Goal: Transaction & Acquisition: Download file/media

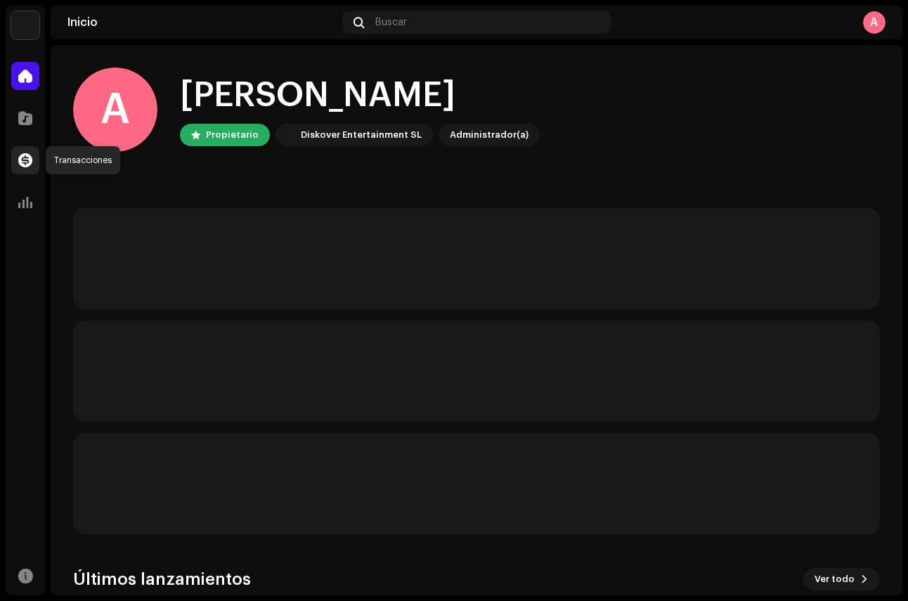
click at [30, 162] on span at bounding box center [25, 160] width 14 height 11
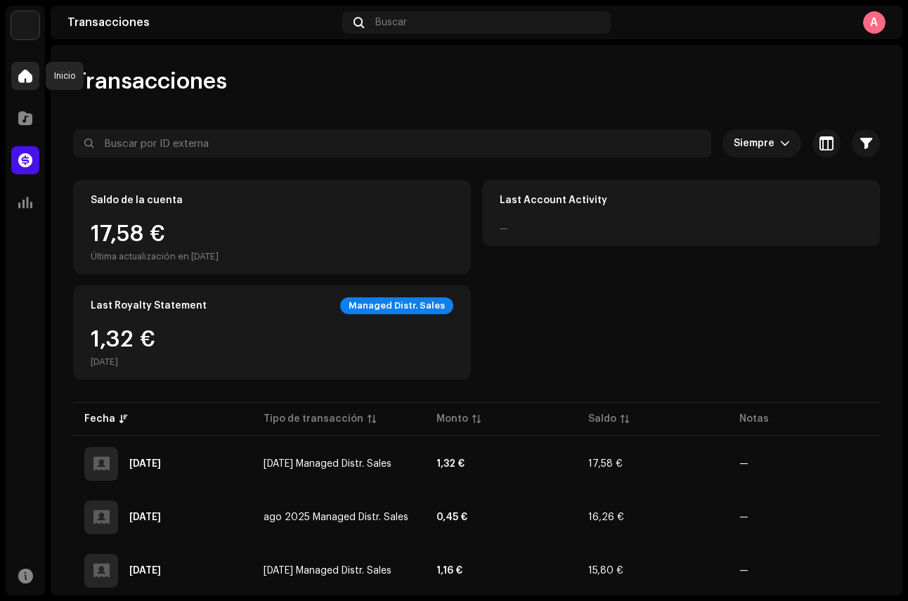
click at [21, 75] on span at bounding box center [25, 75] width 14 height 11
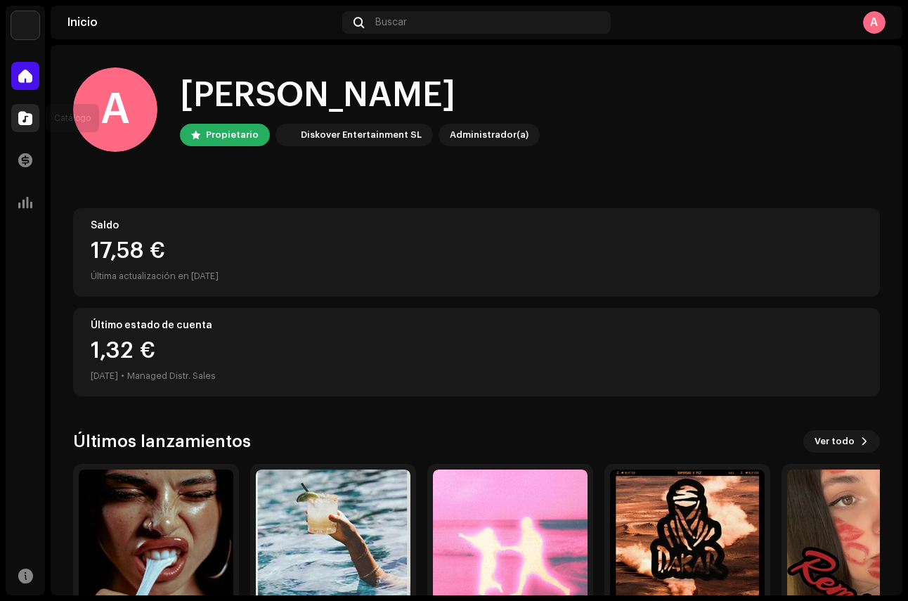
click at [31, 126] on div at bounding box center [25, 118] width 28 height 28
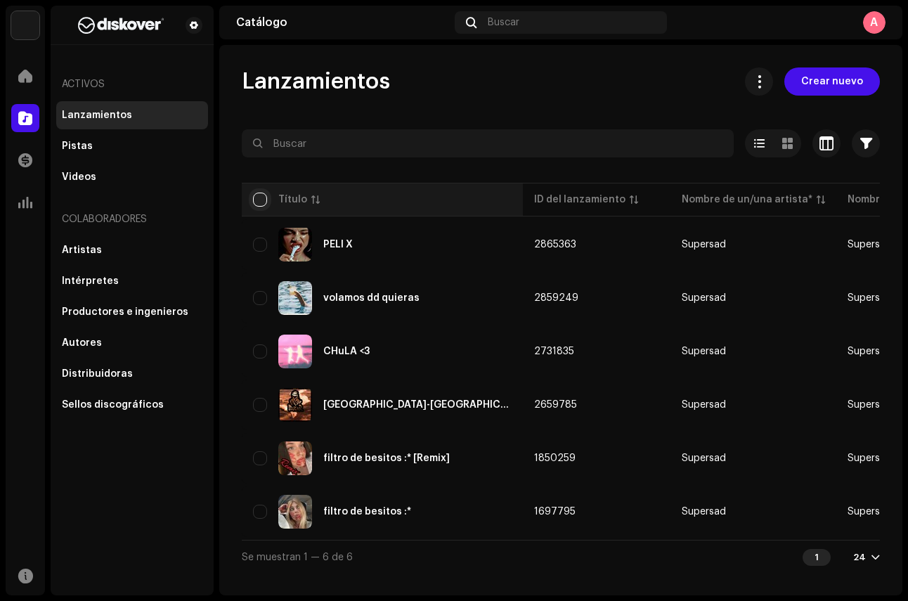
click at [257, 202] on input "checkbox" at bounding box center [260, 200] width 14 height 14
checkbox input "true"
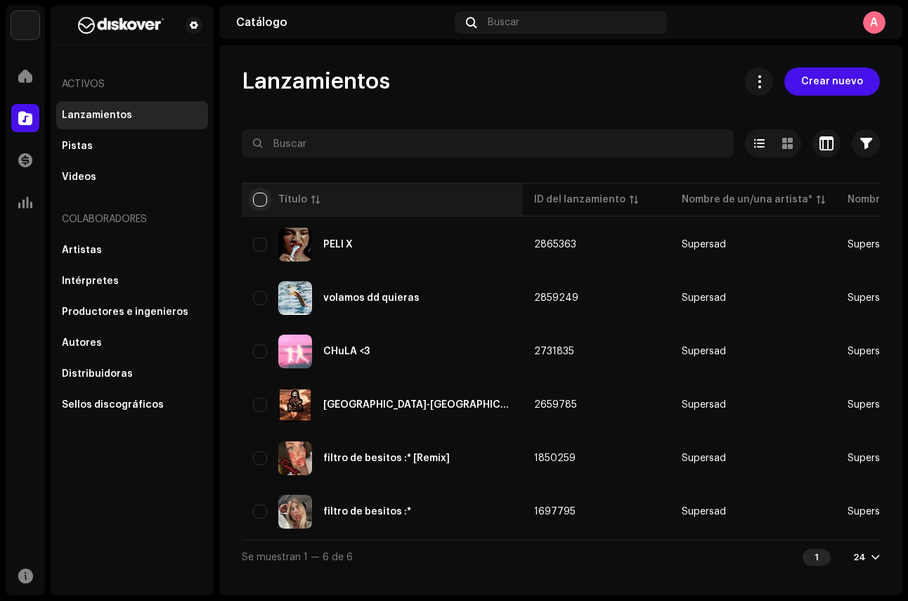
checkbox input "true"
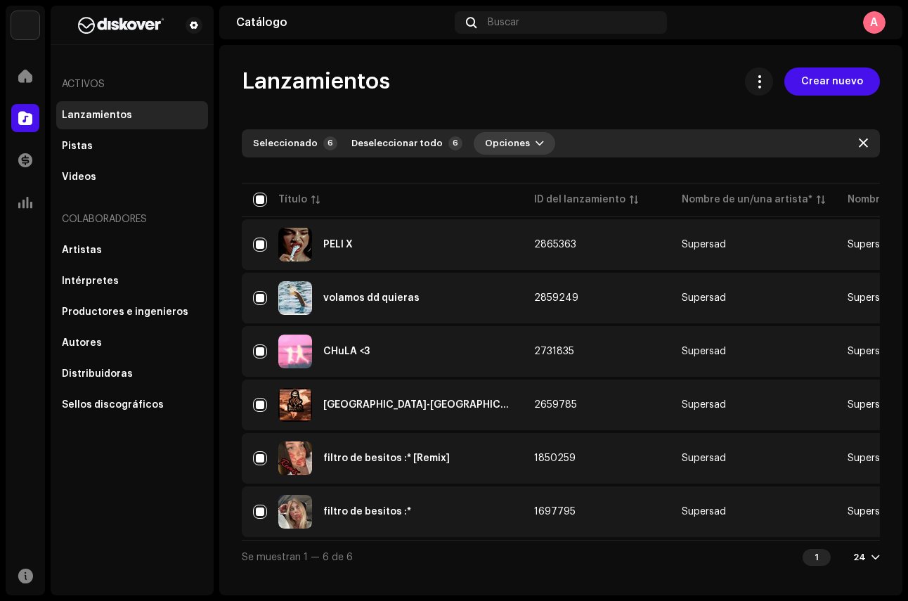
click at [510, 146] on span "Opciones" at bounding box center [507, 143] width 45 height 28
click at [607, 101] on div "Lanzamientos Crear nuevo Seleccionado 6 Deseleccionar todo 6 Opciones Filtros E…" at bounding box center [560, 320] width 683 height 506
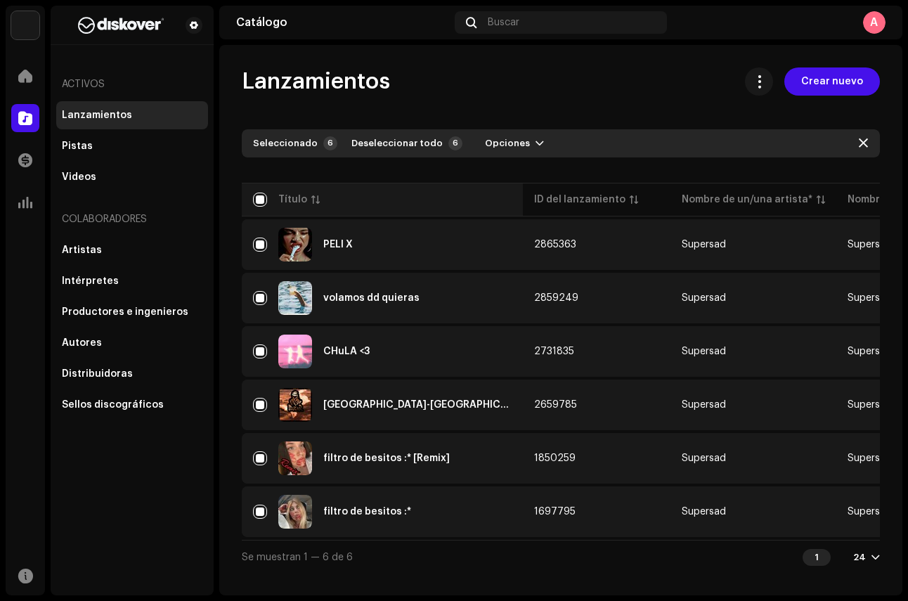
click at [267, 199] on div "Título" at bounding box center [382, 200] width 259 height 14
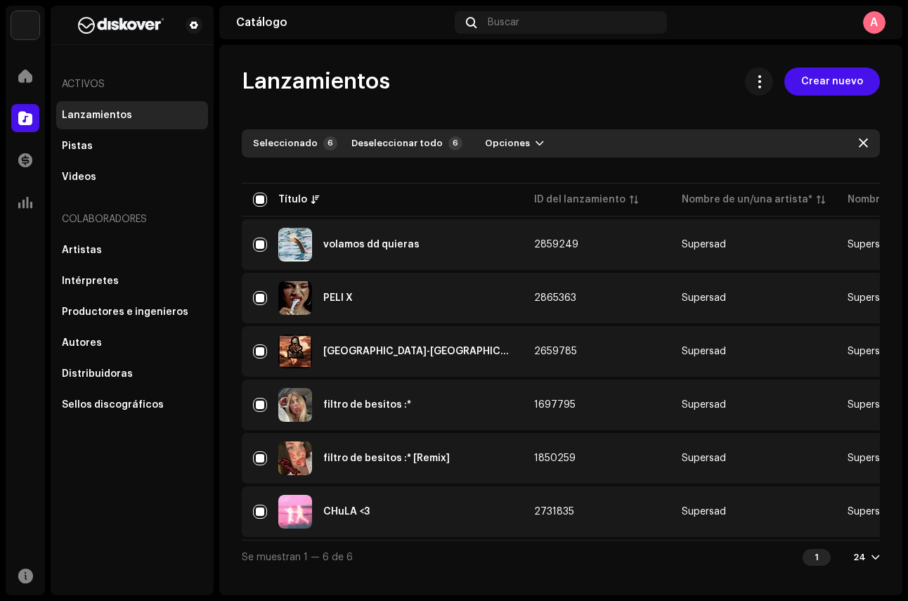
click at [437, 584] on div "Lanzamientos Crear nuevo Seleccionado 6 Deseleccionar todo 6 Opciones Filtros E…" at bounding box center [560, 320] width 683 height 550
click at [262, 196] on input "checkbox" at bounding box center [260, 200] width 14 height 14
checkbox input "false"
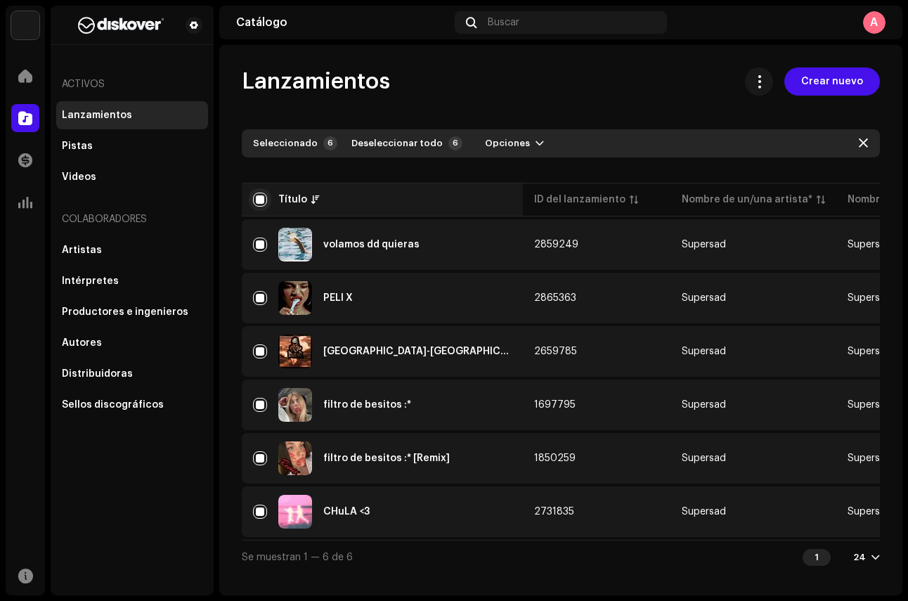
checkbox input "false"
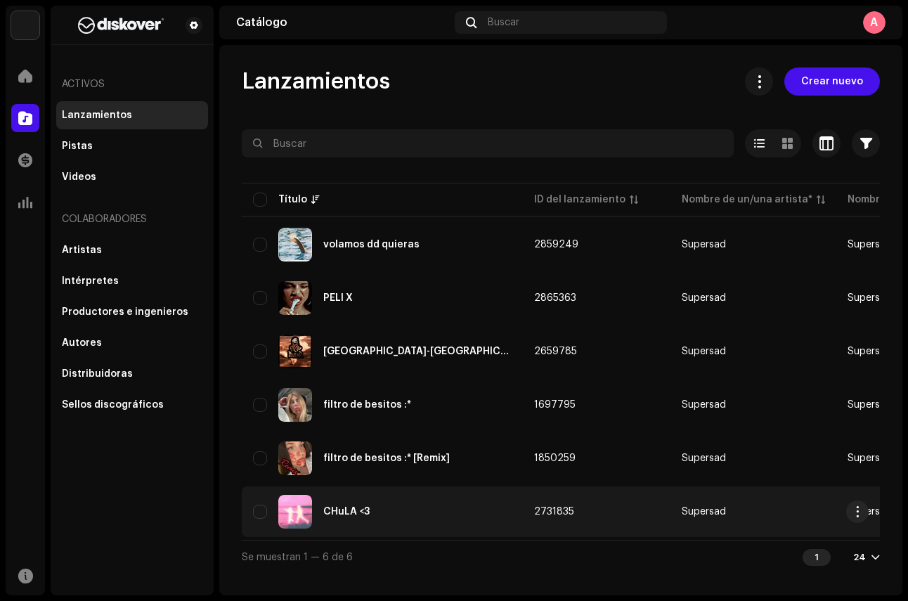
click at [347, 508] on div "CHuLA <3" at bounding box center [346, 512] width 46 height 10
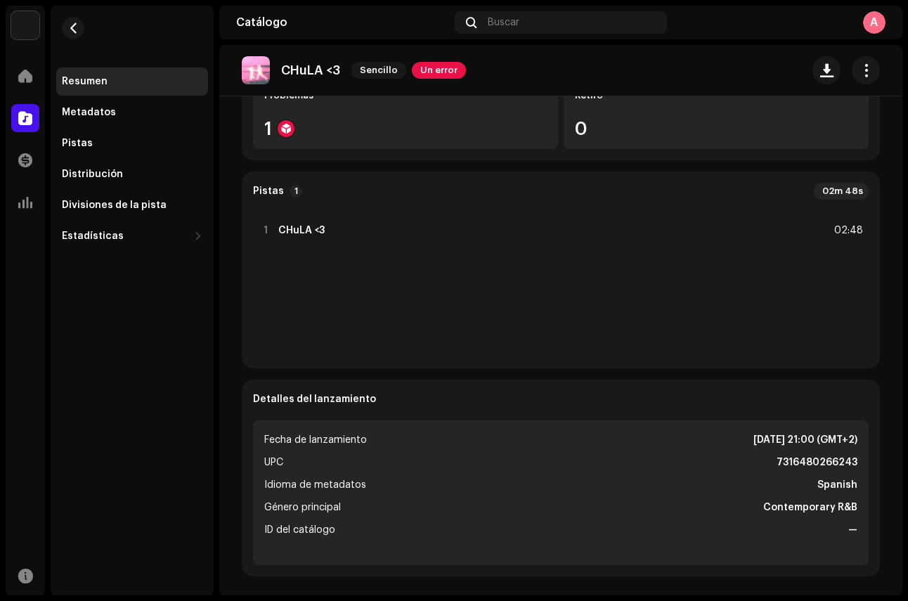
scroll to position [340, 0]
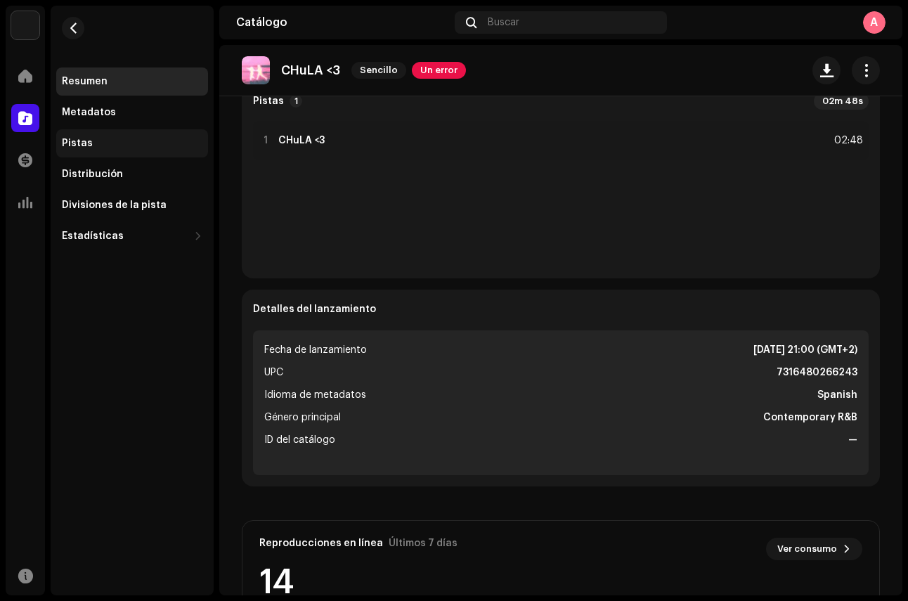
click at [111, 140] on div "Pistas" at bounding box center [132, 143] width 141 height 11
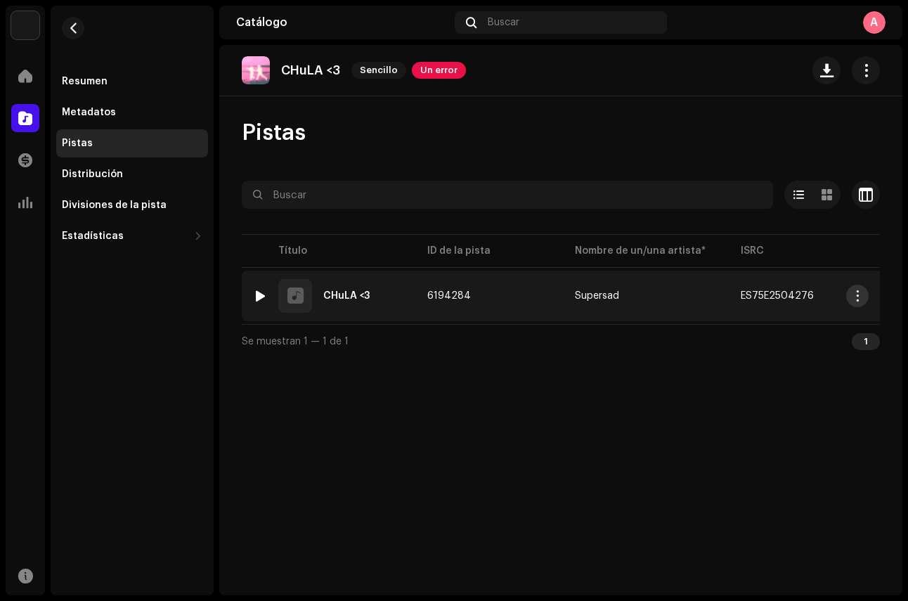
click at [854, 298] on span "button" at bounding box center [858, 295] width 11 height 11
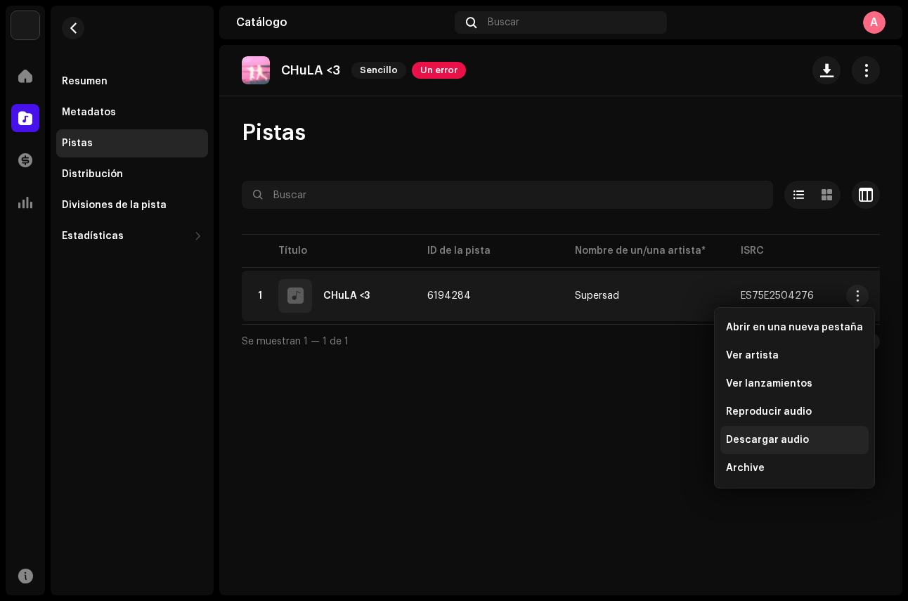
click at [803, 438] on div "Descargar audio" at bounding box center [794, 439] width 137 height 11
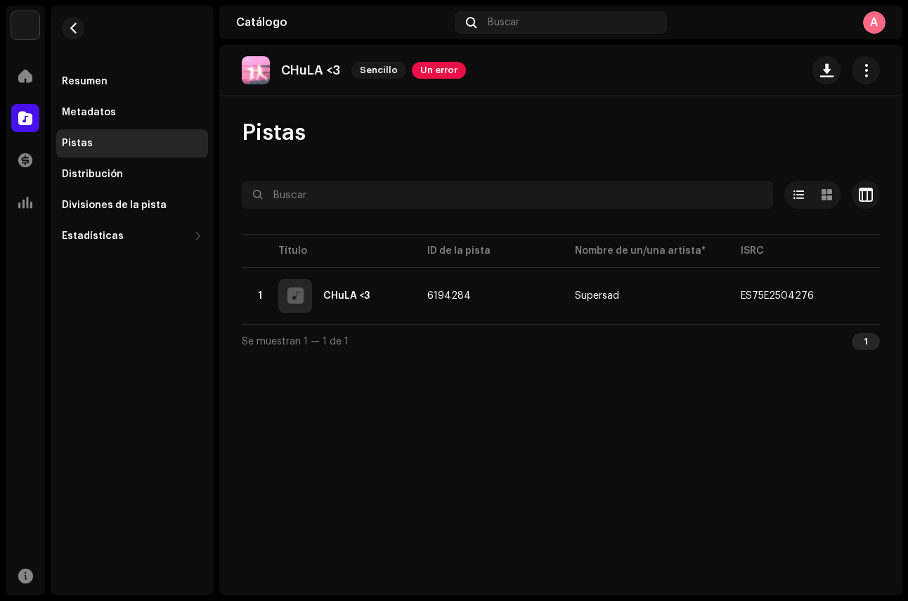
click at [126, 142] on div "Pistas" at bounding box center [132, 143] width 141 height 11
click at [86, 32] on re-m-nav-back at bounding box center [73, 37] width 34 height 62
click at [79, 27] on button "button" at bounding box center [73, 28] width 22 height 22
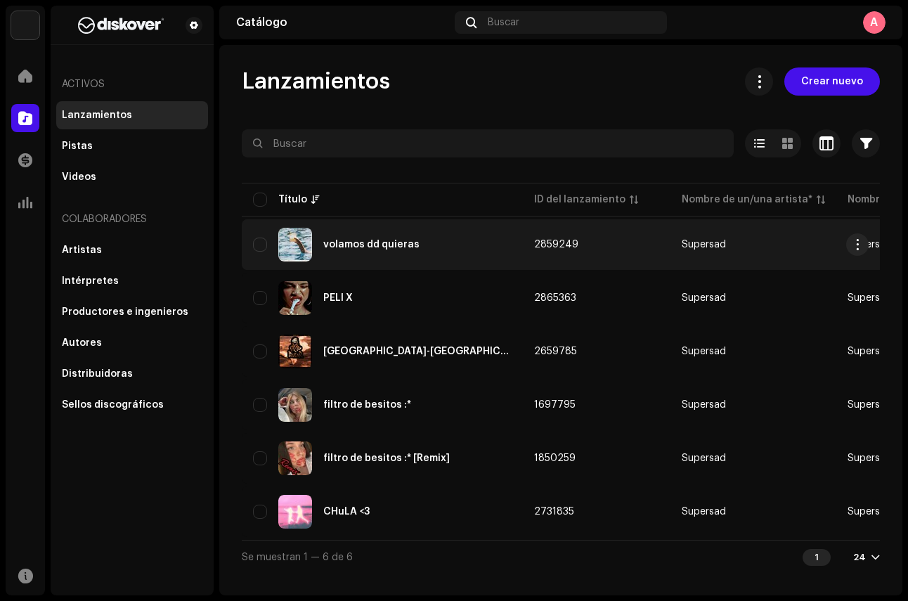
click at [336, 243] on div "volamos dd quieras" at bounding box center [371, 245] width 96 height 10
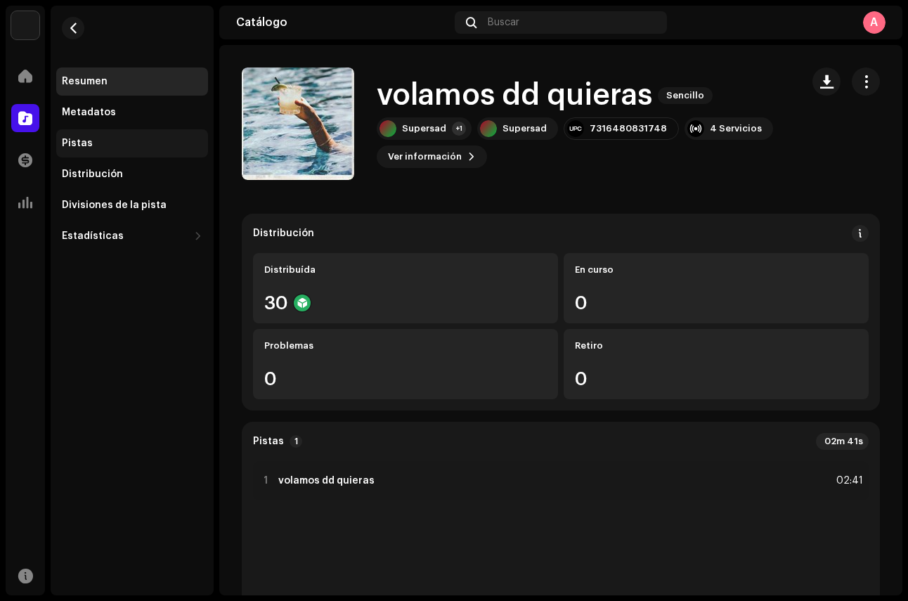
click at [110, 145] on div "Pistas" at bounding box center [132, 143] width 141 height 11
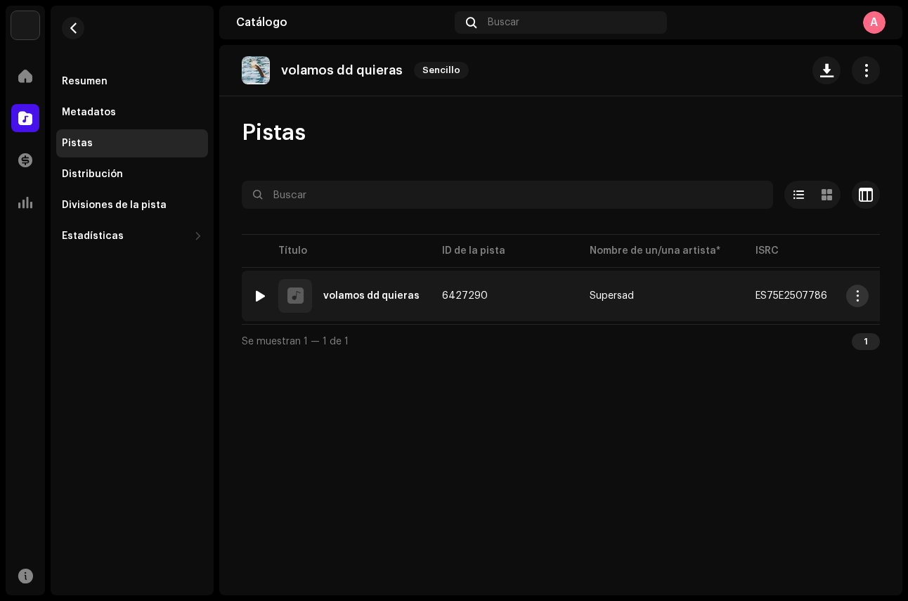
click at [862, 297] on span "button" at bounding box center [858, 295] width 11 height 11
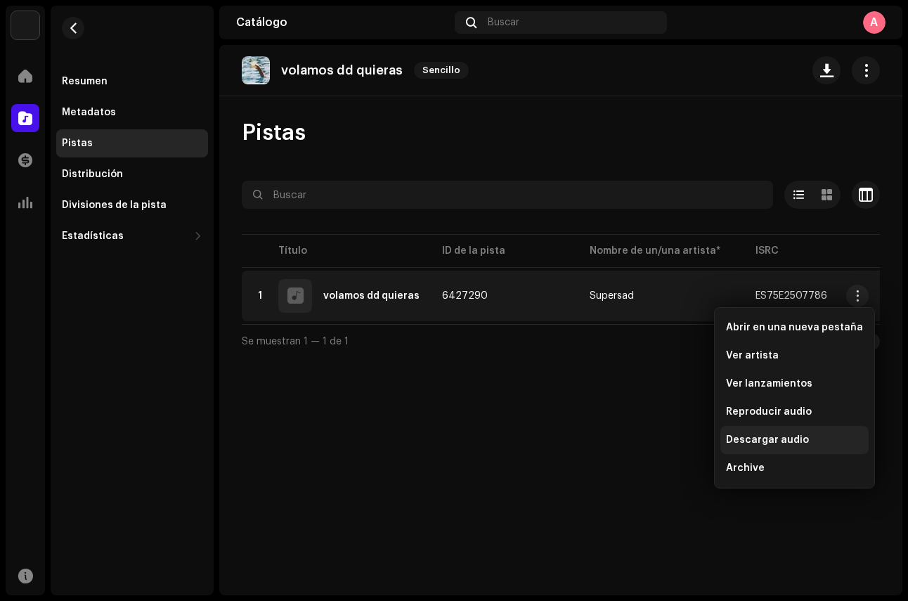
click at [749, 437] on span "Descargar audio" at bounding box center [767, 439] width 83 height 11
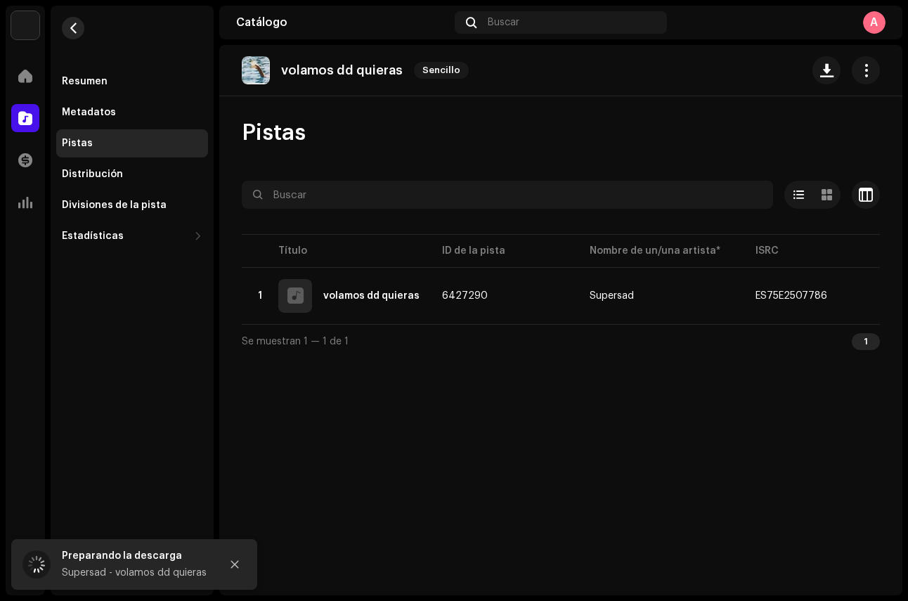
click at [68, 28] on span "button" at bounding box center [73, 27] width 11 height 11
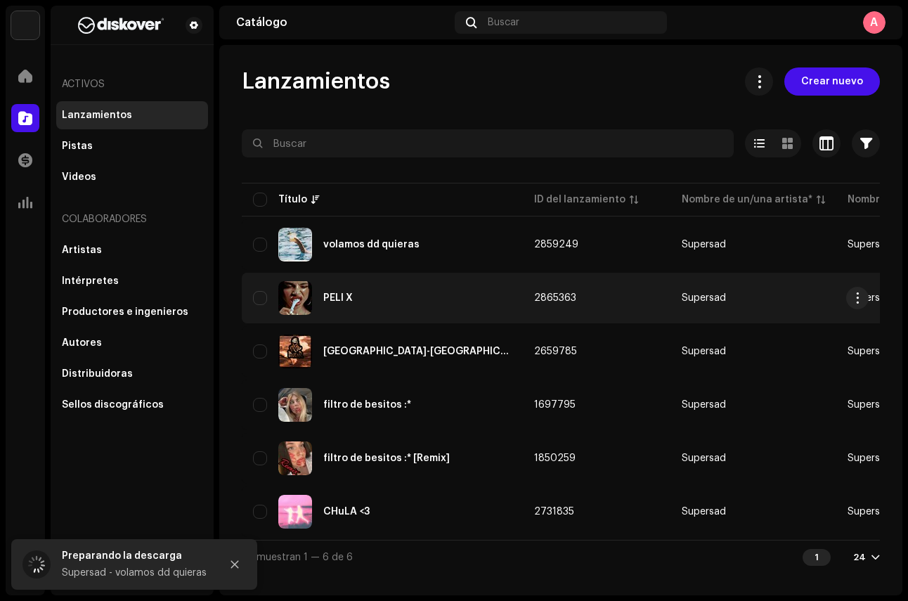
click at [364, 302] on div "PELI X" at bounding box center [382, 298] width 259 height 34
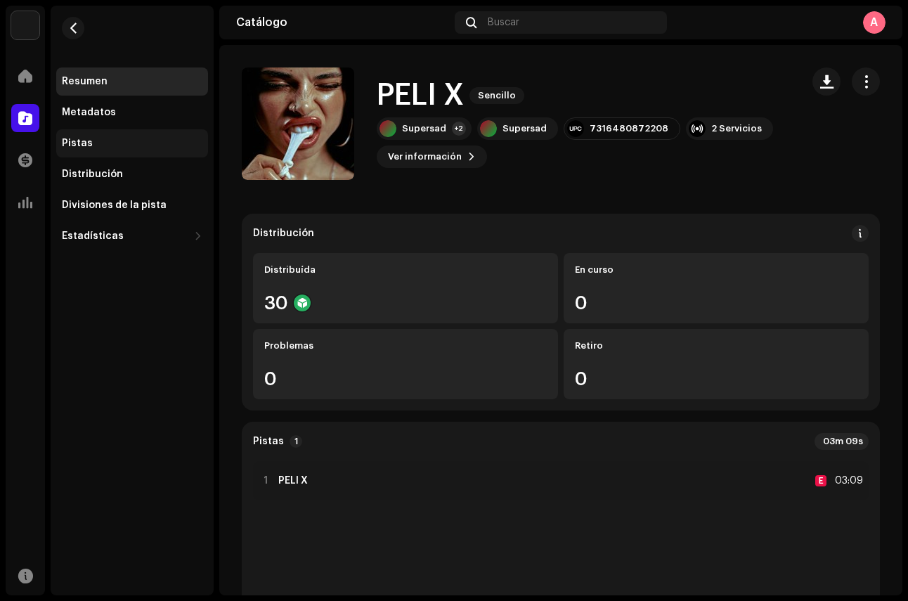
click at [107, 141] on div "Pistas" at bounding box center [132, 143] width 141 height 11
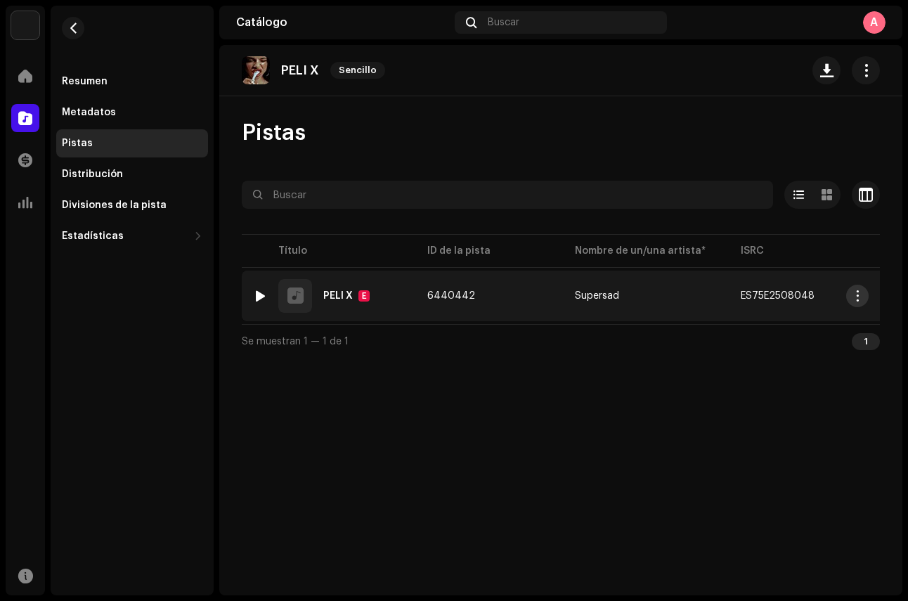
click at [857, 297] on span "button" at bounding box center [858, 295] width 11 height 11
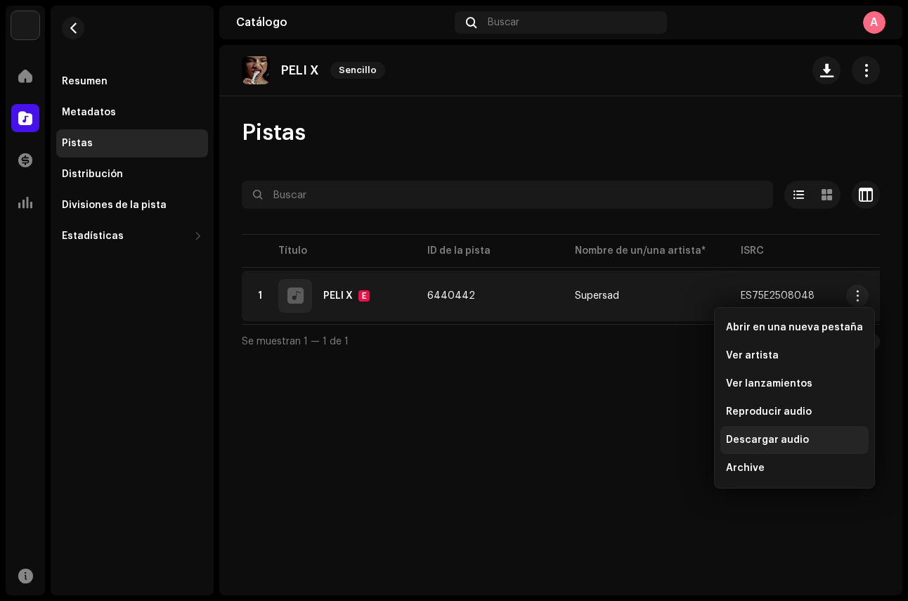
click at [773, 437] on span "Descargar audio" at bounding box center [767, 439] width 83 height 11
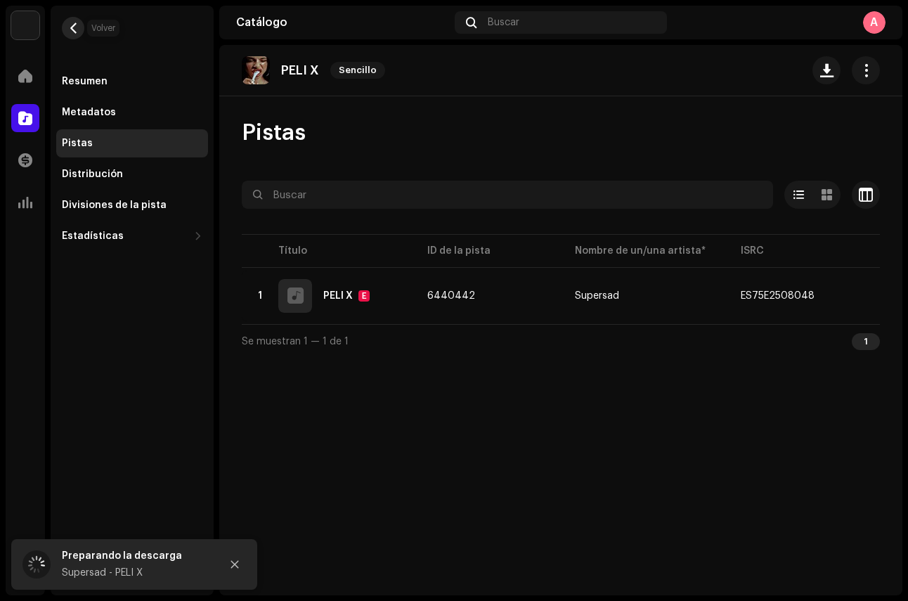
click at [77, 23] on span "button" at bounding box center [73, 27] width 11 height 11
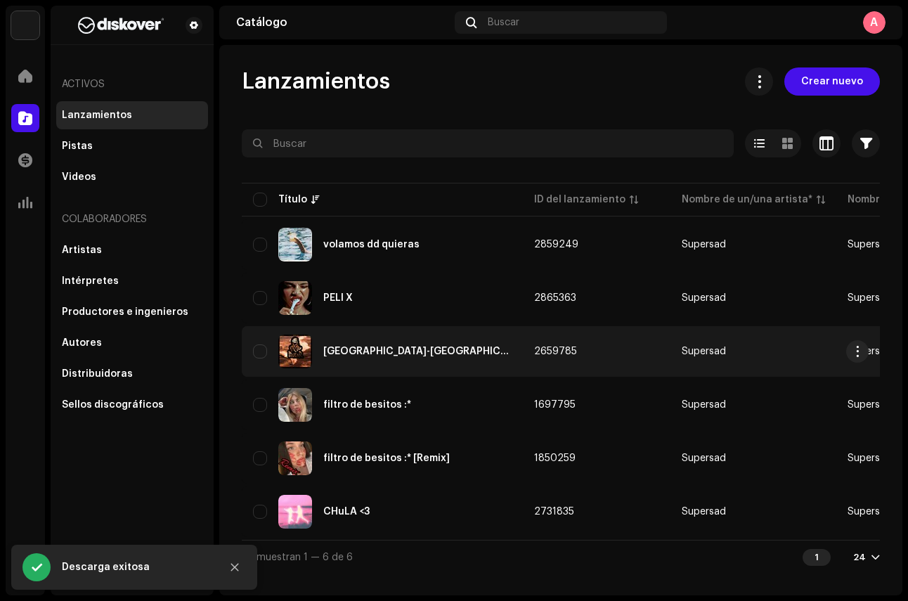
click at [363, 353] on div "[GEOGRAPHIC_DATA]-[GEOGRAPHIC_DATA]" at bounding box center [417, 352] width 188 height 10
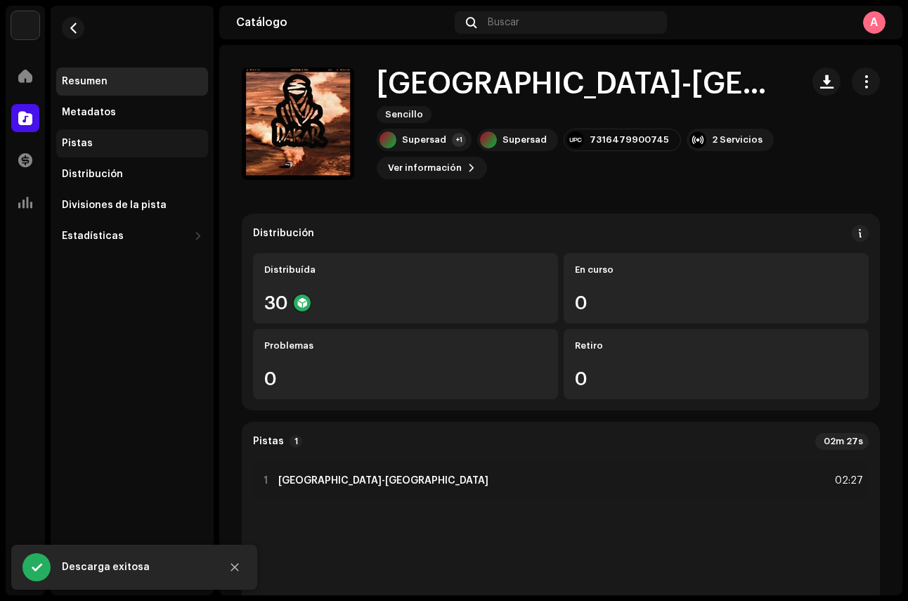
click at [95, 145] on div "Pistas" at bounding box center [132, 143] width 141 height 11
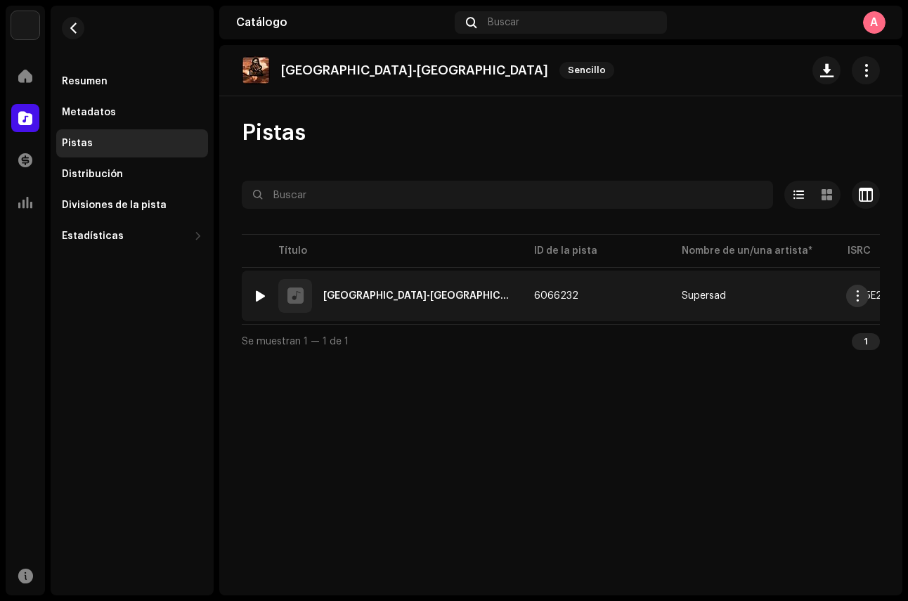
click at [857, 292] on span "button" at bounding box center [858, 295] width 11 height 11
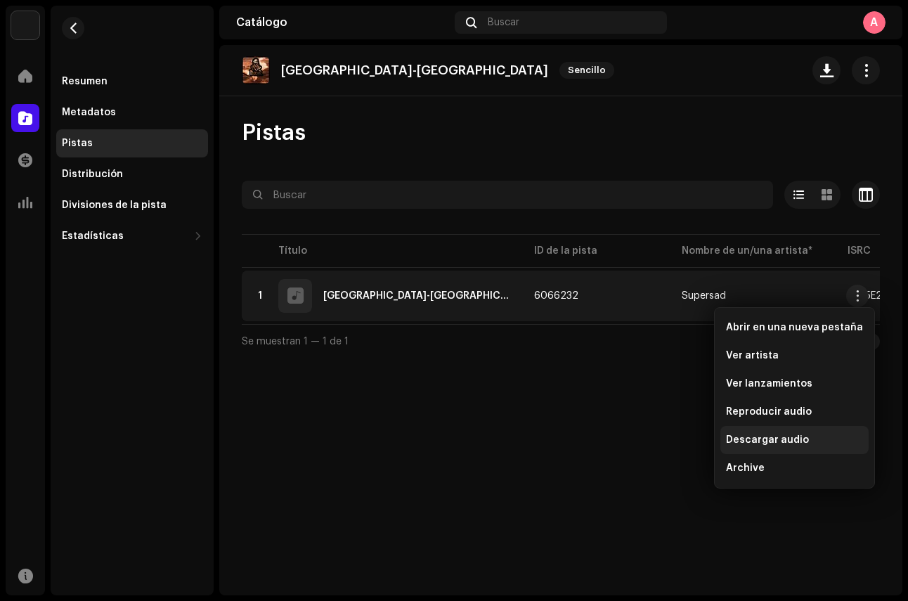
click at [762, 440] on span "Descargar audio" at bounding box center [767, 439] width 83 height 11
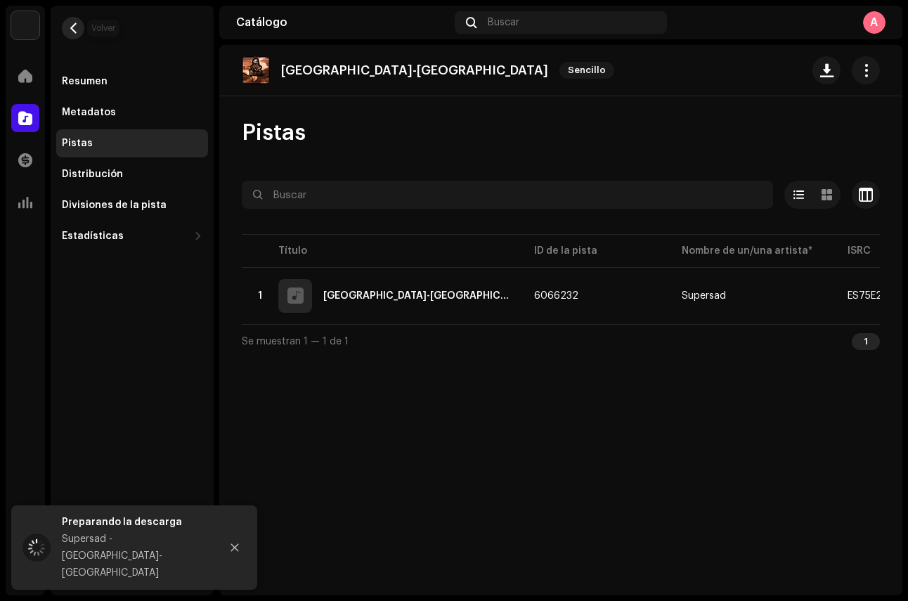
click at [75, 27] on span "button" at bounding box center [73, 27] width 11 height 11
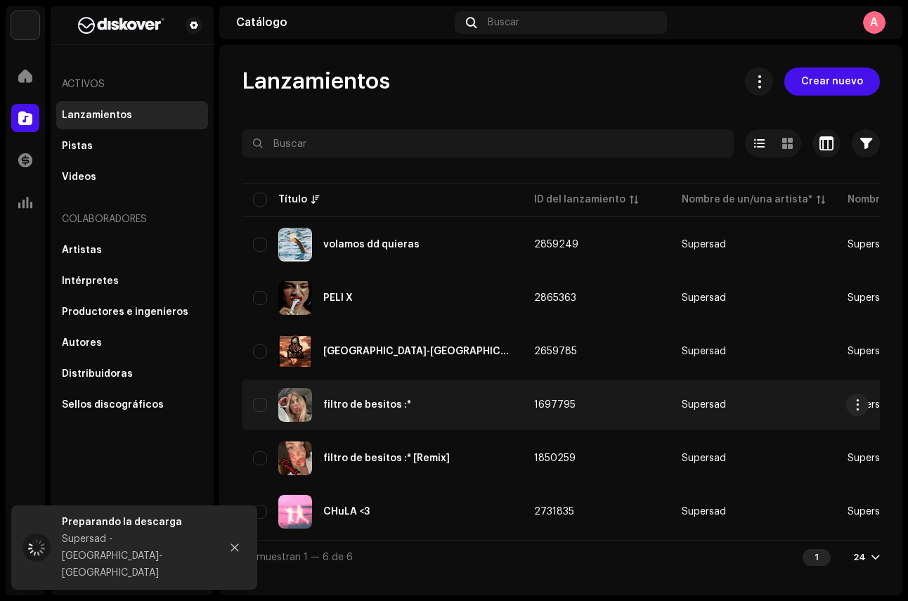
click at [387, 401] on div "filtro de besitos :*" at bounding box center [367, 405] width 88 height 10
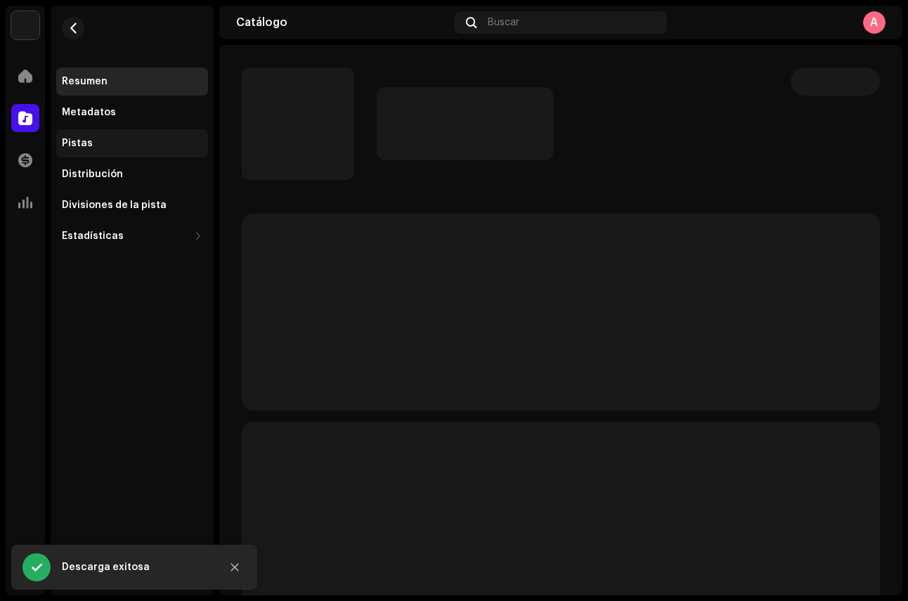
click at [84, 140] on div "Pistas" at bounding box center [77, 143] width 31 height 11
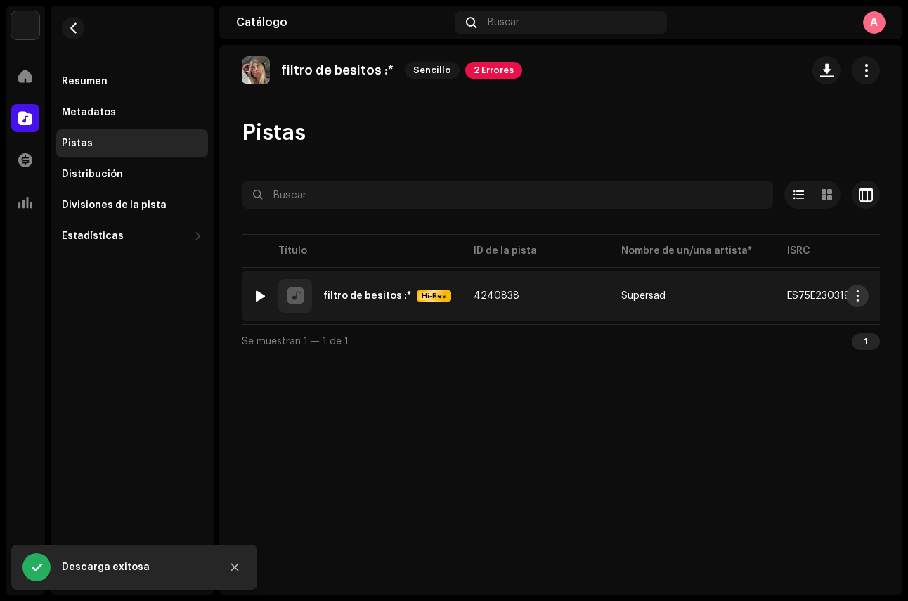
click at [858, 296] on span "button" at bounding box center [858, 295] width 11 height 11
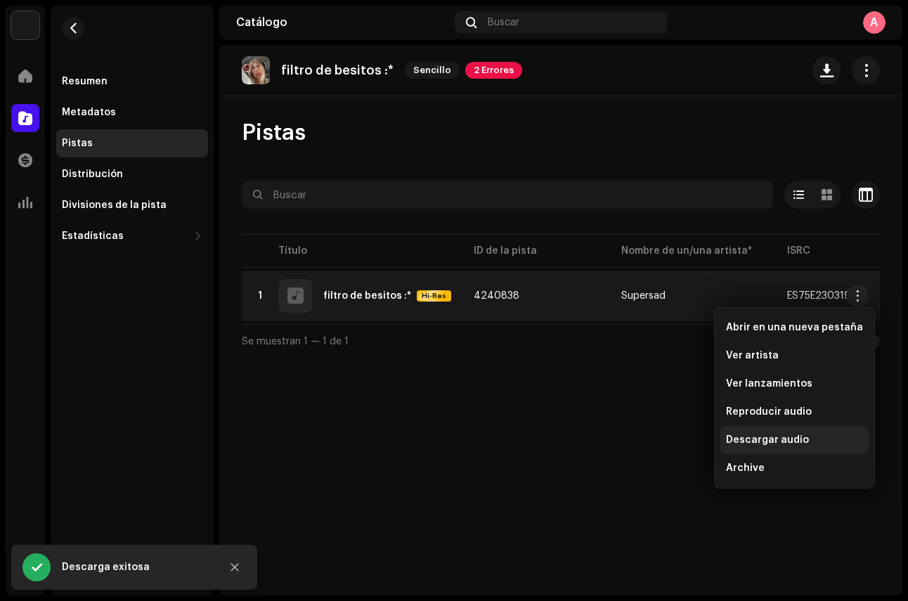
click at [766, 444] on span "Descargar audio" at bounding box center [767, 439] width 83 height 11
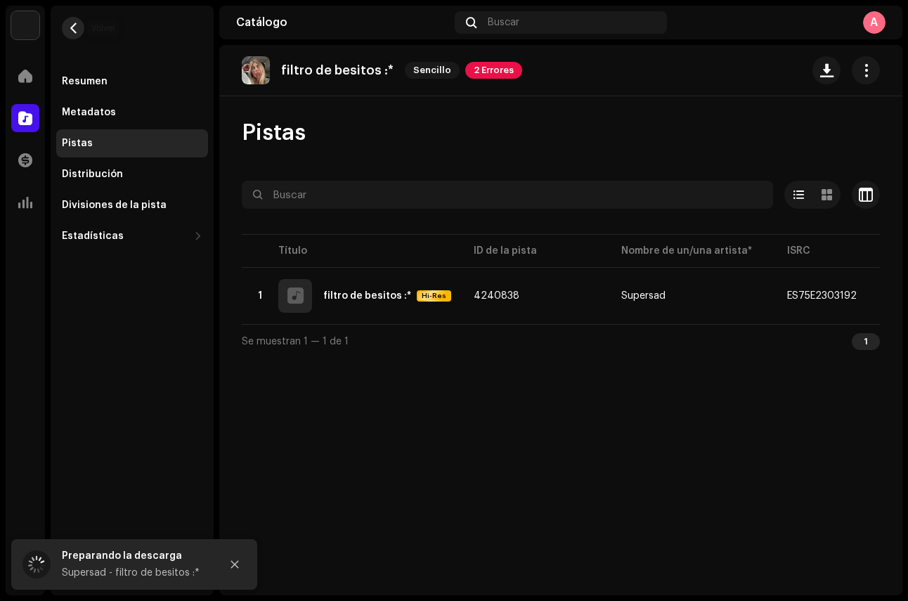
click at [72, 32] on span "button" at bounding box center [73, 27] width 11 height 11
